Goal: Transaction & Acquisition: Purchase product/service

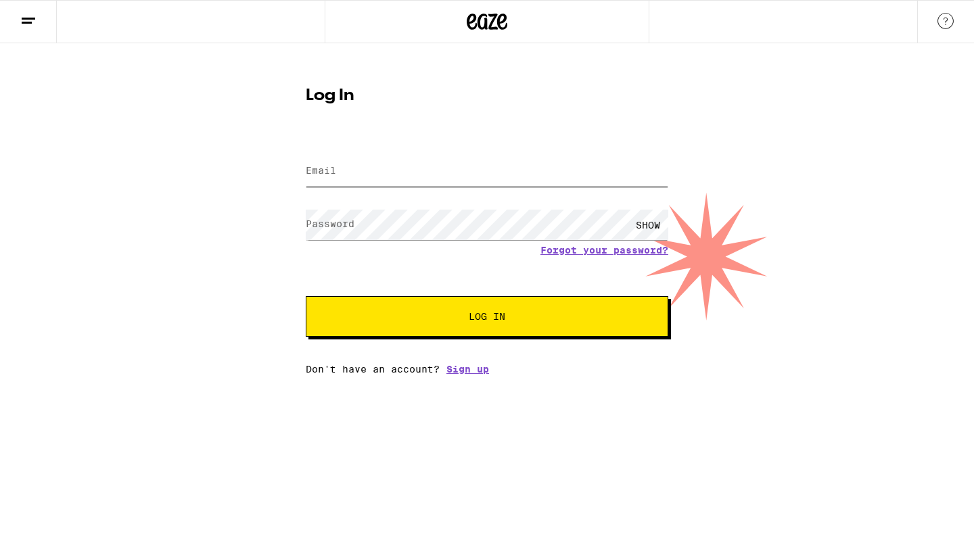
type input "[EMAIL_ADDRESS][DOMAIN_NAME]"
click at [431, 310] on button "Log In" at bounding box center [487, 316] width 362 height 41
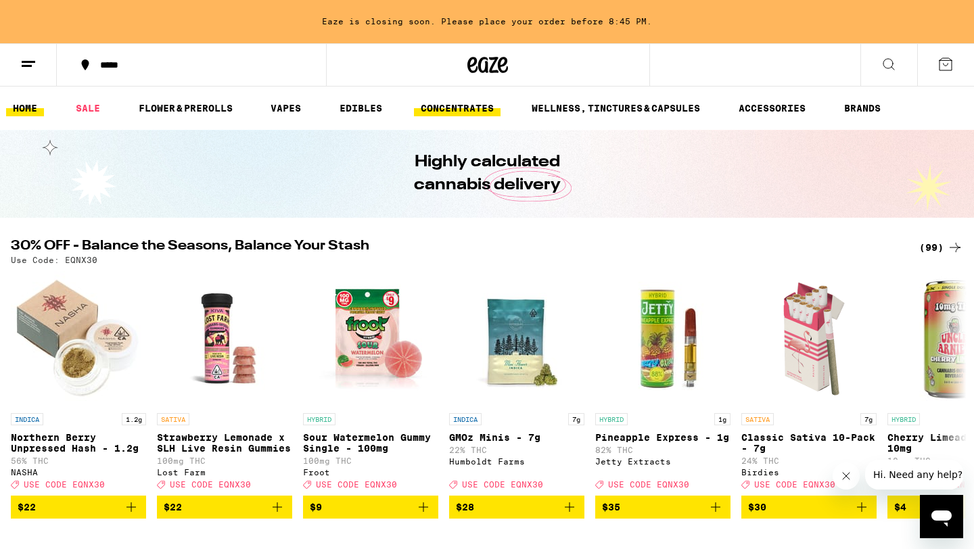
click at [464, 104] on link "CONCENTRATES" at bounding box center [457, 108] width 87 height 16
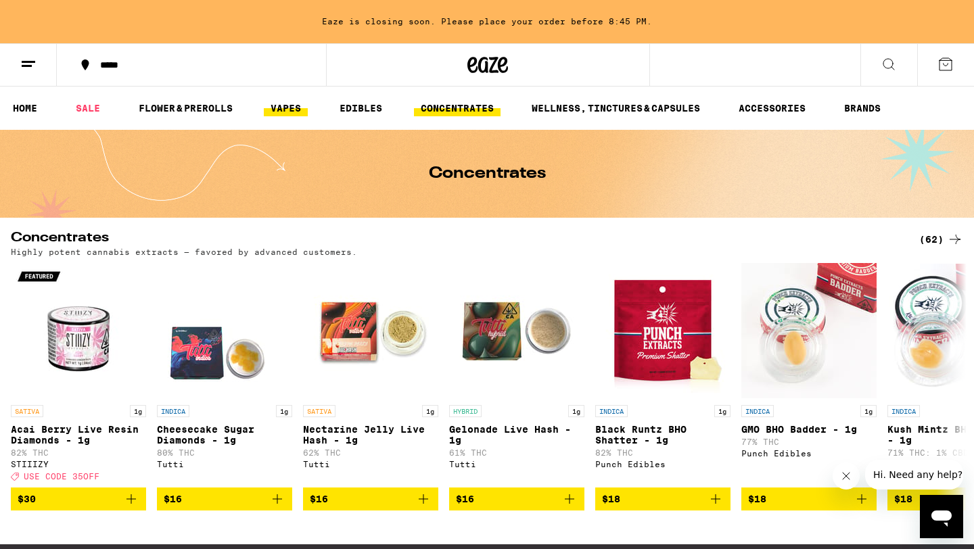
click at [284, 101] on link "VAPES" at bounding box center [286, 108] width 44 height 16
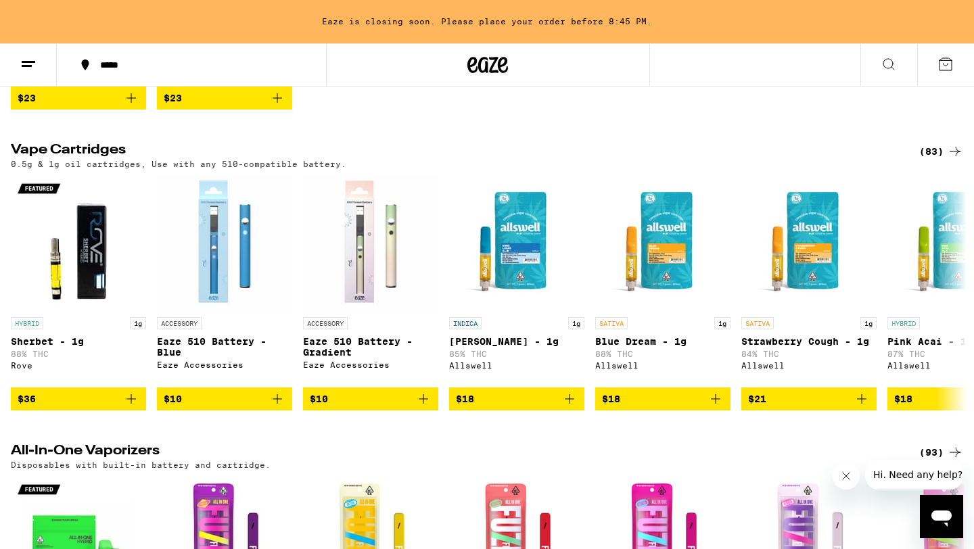
click at [942, 152] on div "(83)" at bounding box center [941, 151] width 44 height 16
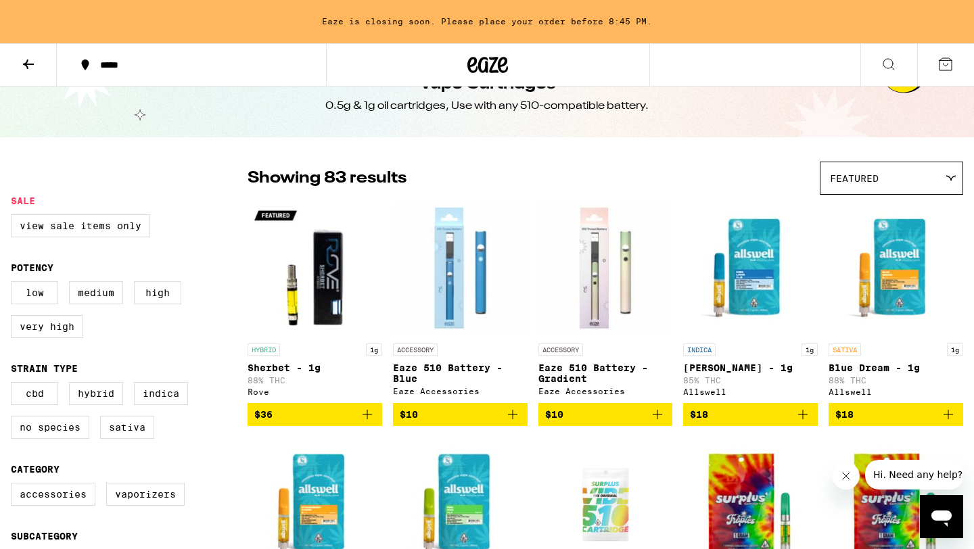
scroll to position [31, 0]
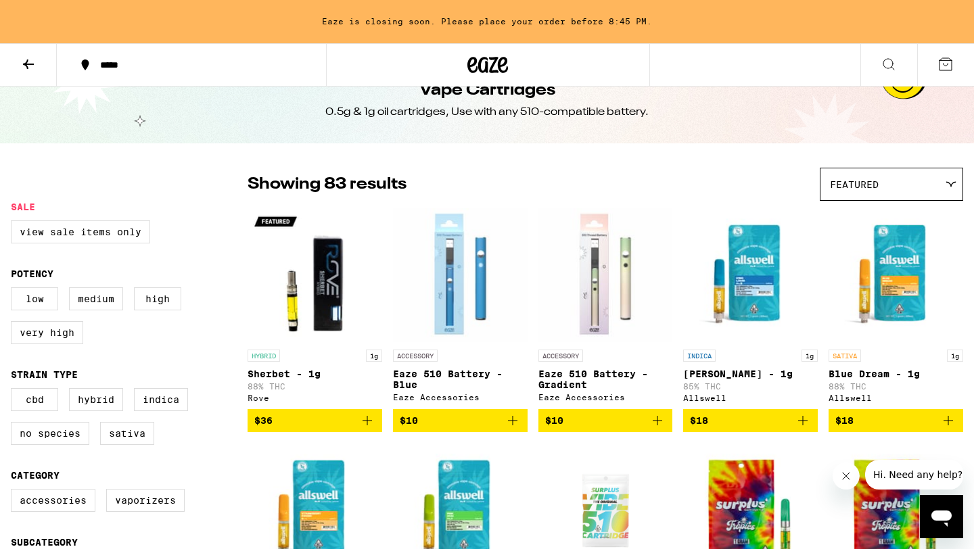
click at [868, 170] on div "Featured" at bounding box center [891, 184] width 142 height 32
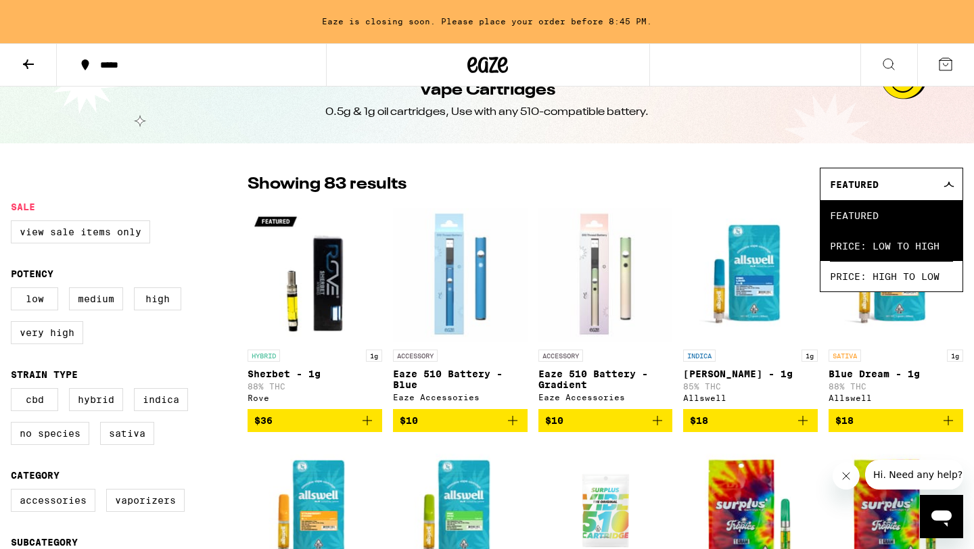
click at [868, 245] on span "Price: Low to High" at bounding box center [891, 246] width 123 height 30
